Goal: Navigation & Orientation: Find specific page/section

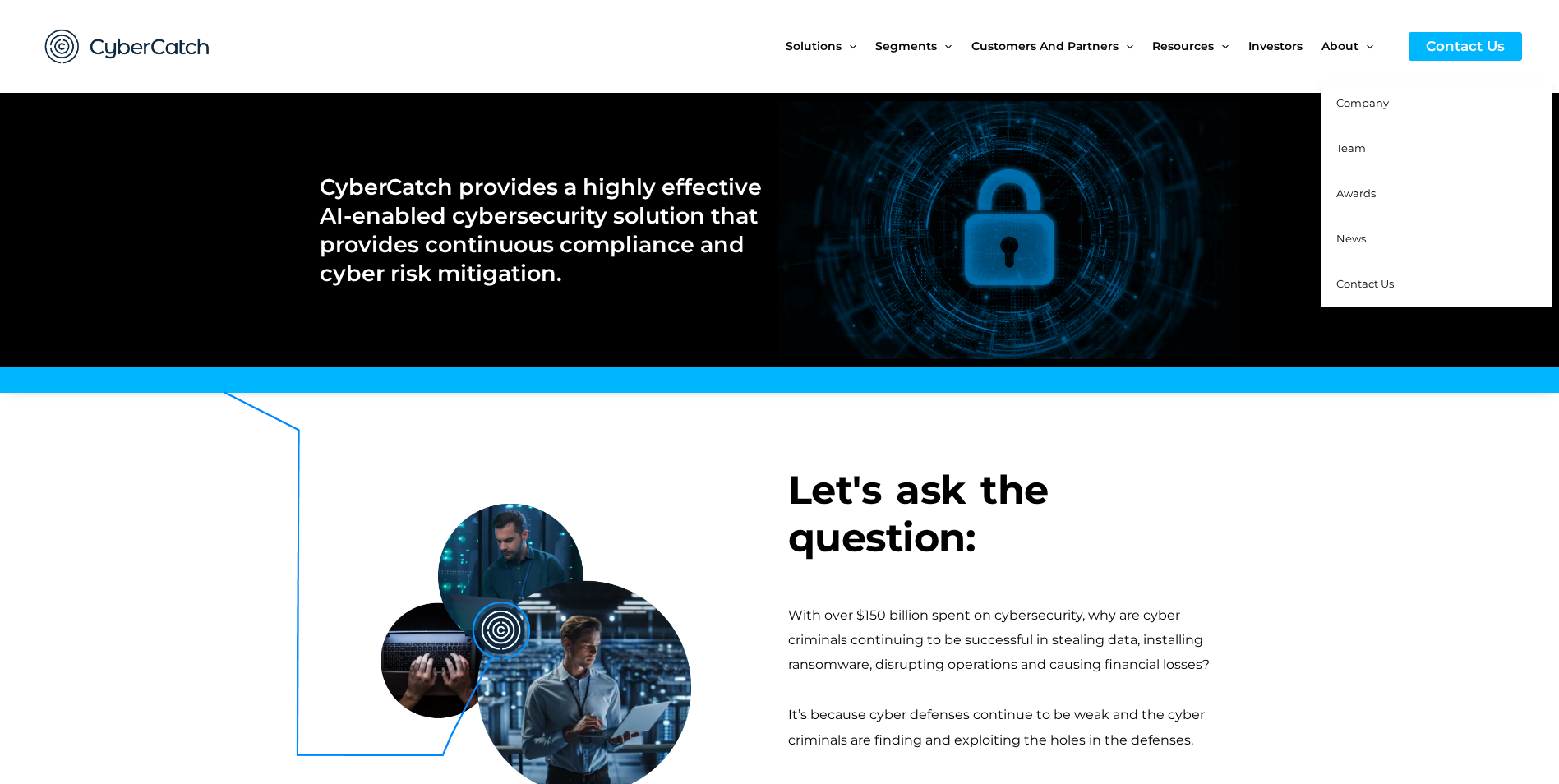
click at [1360, 159] on link "Team" at bounding box center [1438, 148] width 231 height 45
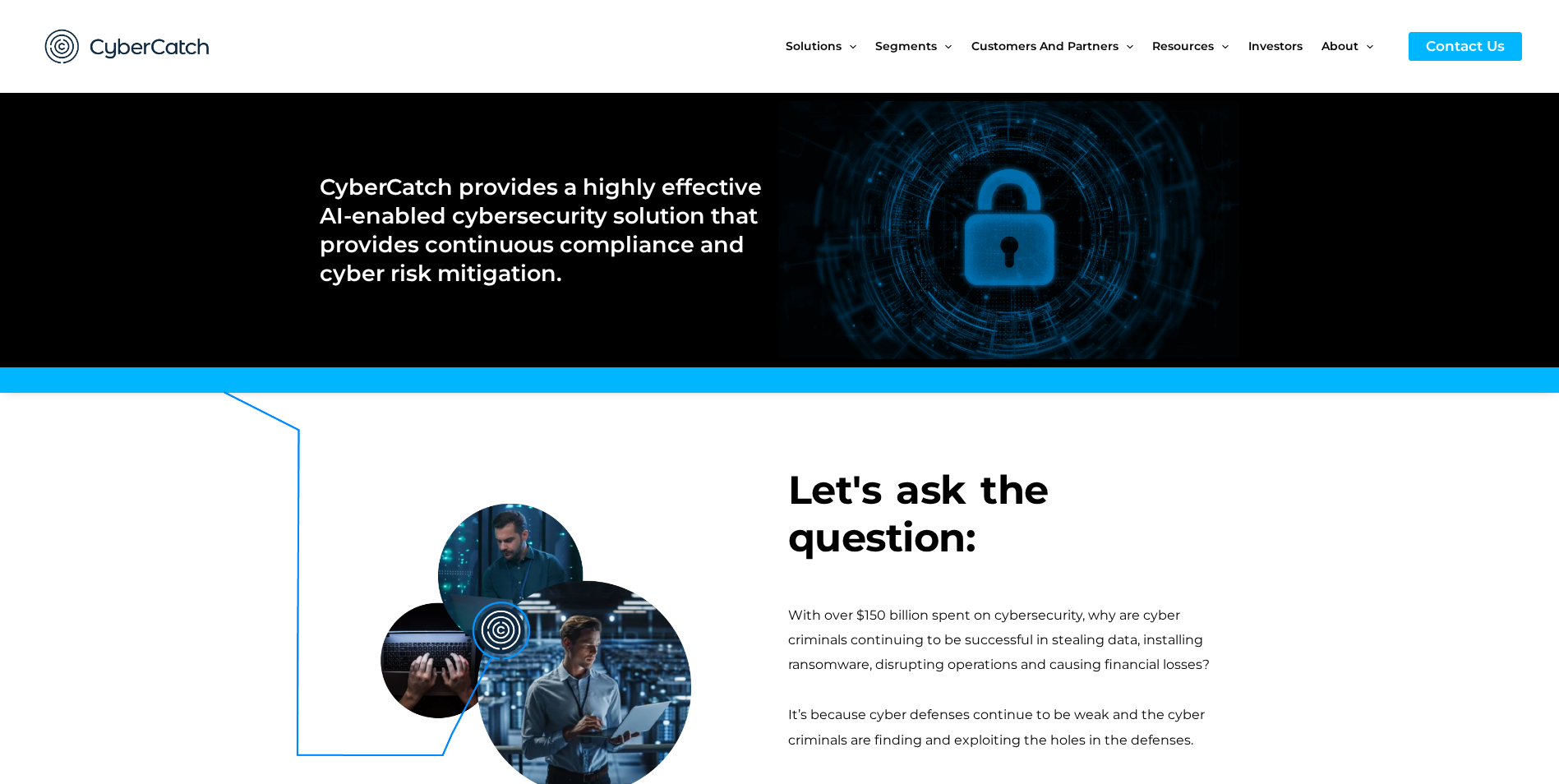
drag, startPoint x: 286, startPoint y: 205, endPoint x: 300, endPoint y: 195, distance: 17.2
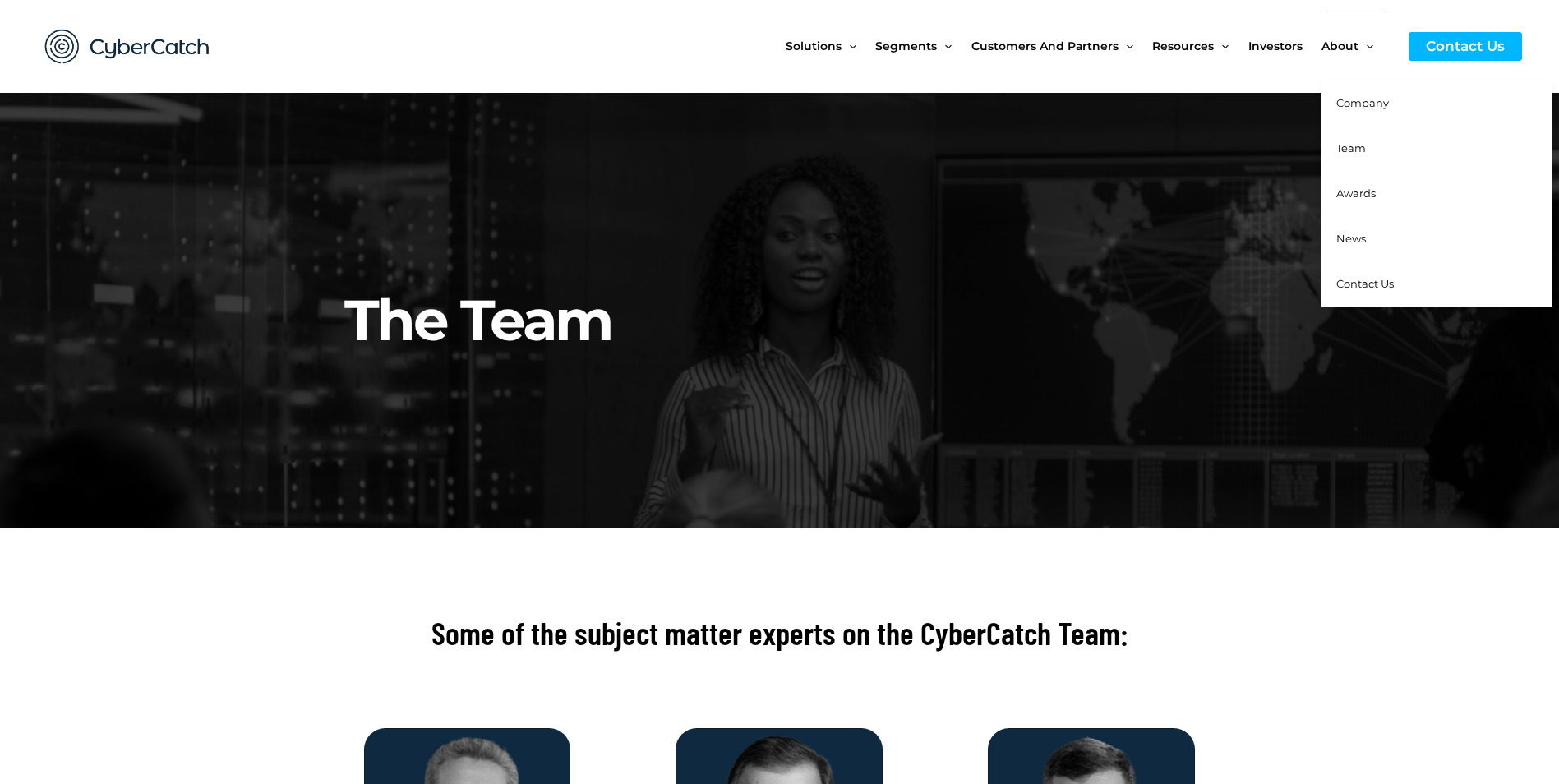
click at [1349, 103] on span "Company" at bounding box center [1362, 103] width 53 height 13
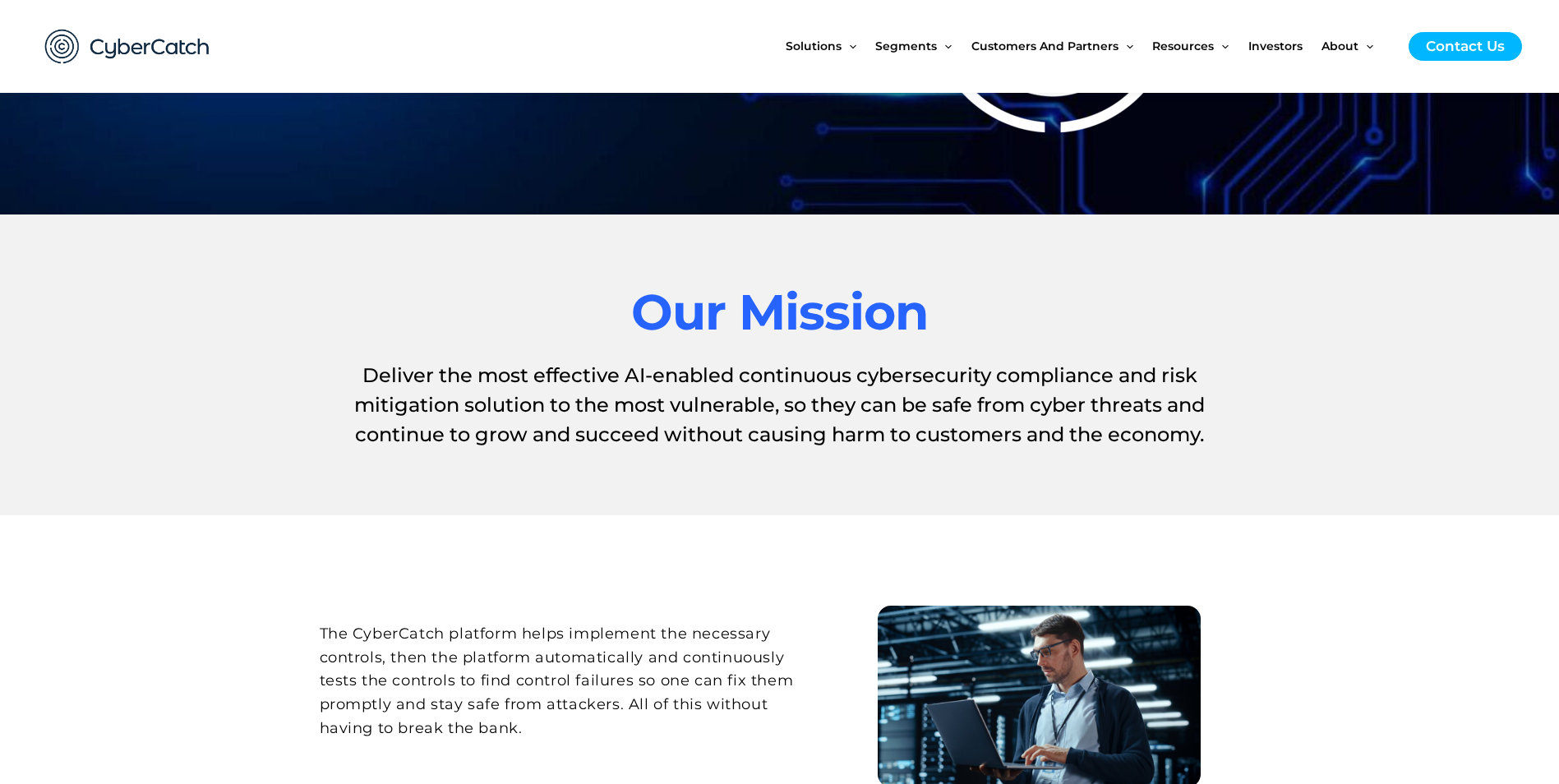
scroll to position [223, 0]
